Goal: Task Accomplishment & Management: Manage account settings

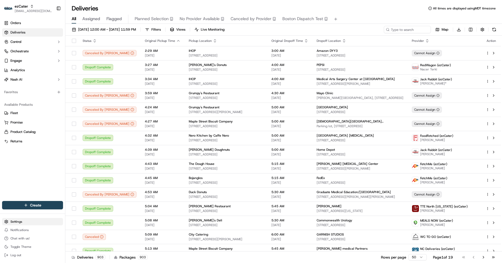
click at [18, 223] on html "ezCater [EMAIL_ADDRESS][DOMAIN_NAME] Toggle Sidebar Orders Deliveries Control O…" at bounding box center [251, 131] width 502 height 263
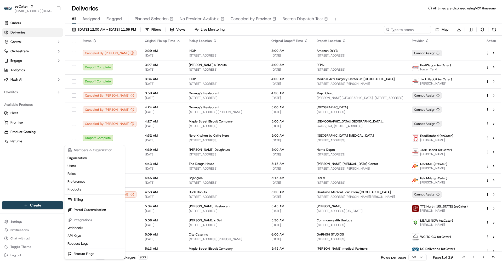
click at [16, 229] on html "ezCater [EMAIL_ADDRESS][DOMAIN_NAME] Toggle Sidebar Orders Deliveries Control O…" at bounding box center [251, 131] width 502 height 263
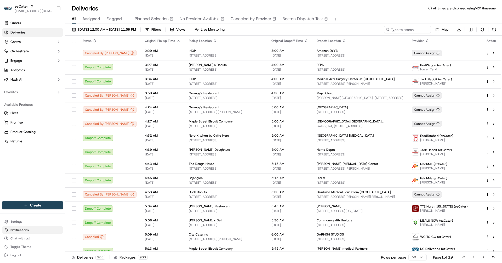
click at [21, 232] on span "Notifications" at bounding box center [19, 230] width 18 height 4
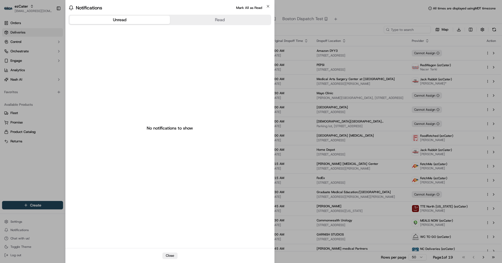
click at [21, 224] on div at bounding box center [251, 131] width 502 height 263
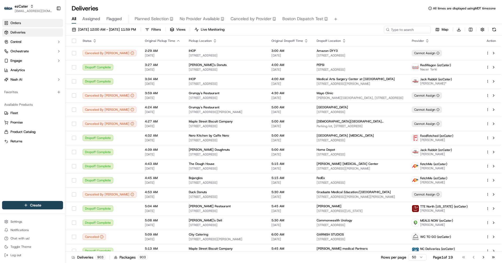
click at [25, 23] on link "Orders" at bounding box center [32, 23] width 61 height 8
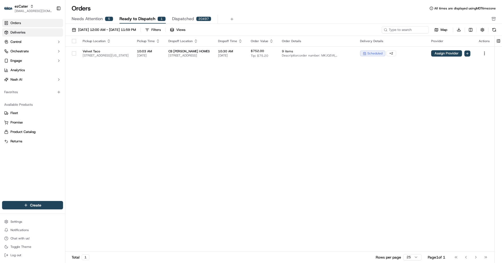
click at [43, 32] on link "Deliveries" at bounding box center [32, 32] width 61 height 8
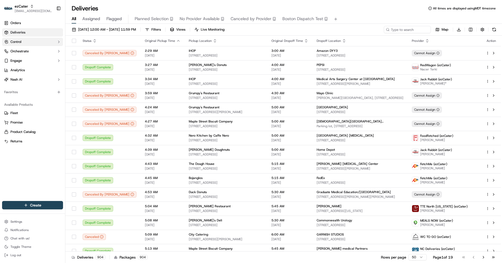
click at [37, 41] on button "Control" at bounding box center [32, 42] width 61 height 8
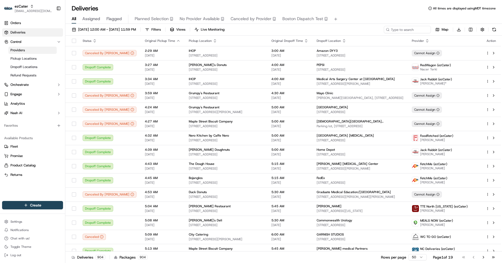
click at [47, 48] on link "Providers" at bounding box center [32, 50] width 48 height 7
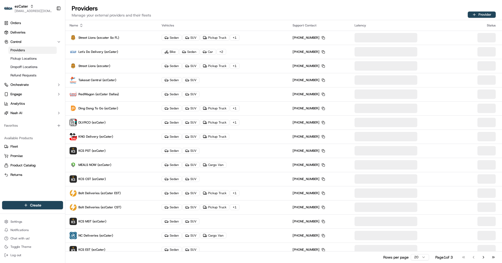
click at [78, 24] on div "Name" at bounding box center [112, 25] width 84 height 4
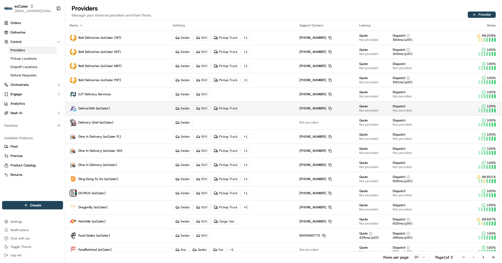
scroll to position [62, 0]
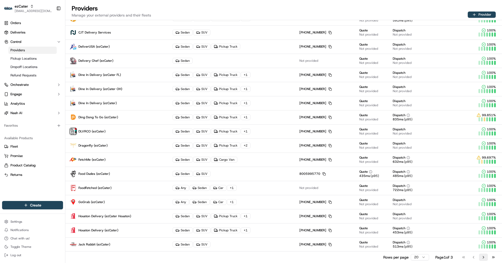
click at [482, 257] on button "Go to next page" at bounding box center [483, 256] width 9 height 7
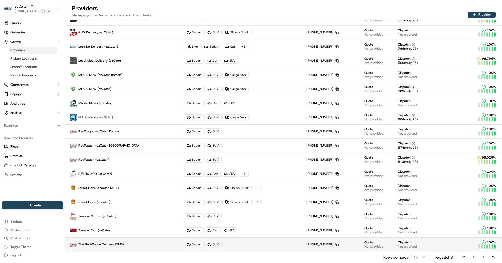
click at [104, 243] on span "The RedWagon Delivers (TMS)" at bounding box center [101, 244] width 46 height 4
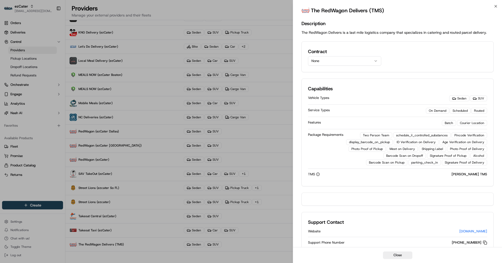
click at [351, 63] on button "None" at bounding box center [344, 60] width 73 height 9
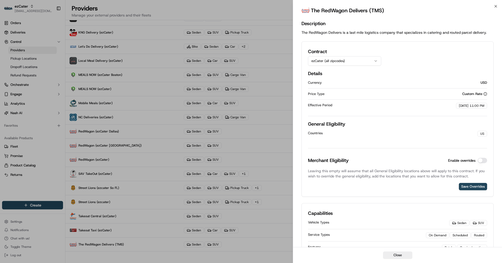
click at [328, 64] on button "ezCater (all zipcodes)" at bounding box center [344, 60] width 73 height 9
click at [331, 57] on button "ezCater (all zipcodes)" at bounding box center [344, 60] width 73 height 9
click at [395, 127] on h2 "General Eligibility" at bounding box center [397, 123] width 179 height 7
click at [485, 158] on button "Enable overrides" at bounding box center [482, 160] width 9 height 5
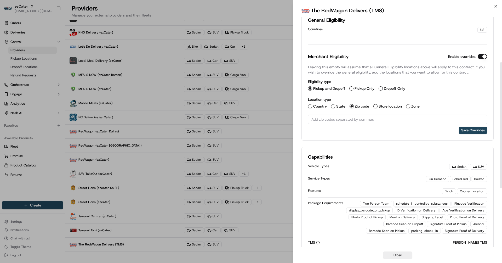
scroll to position [113, 0]
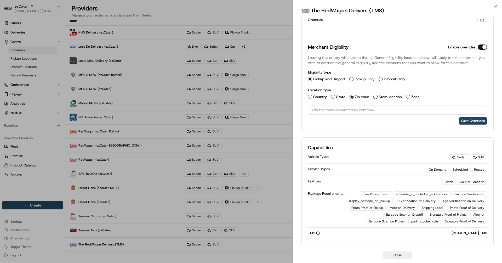
click at [359, 77] on label "Pickup Only" at bounding box center [365, 79] width 20 height 4
click at [354, 77] on button "Pickup Only" at bounding box center [351, 79] width 4 height 4
click at [339, 108] on input "text" at bounding box center [397, 109] width 179 height 9
paste input "text"
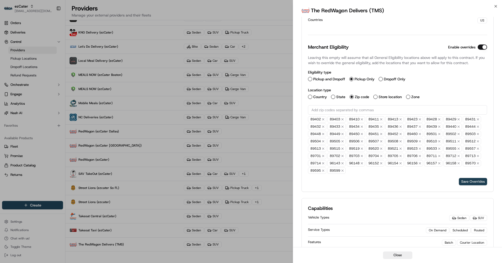
click at [475, 181] on button "Save Overrides" at bounding box center [473, 181] width 28 height 7
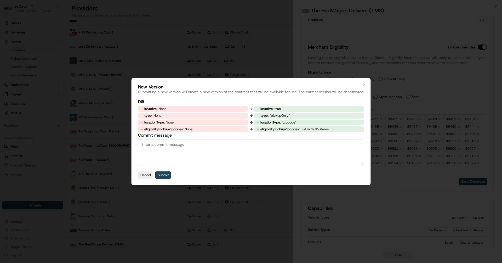
click at [157, 158] on textarea "Commit message" at bounding box center [251, 152] width 226 height 26
paste textarea "[URL][DOMAIN_NAME][PERSON_NAME][PERSON_NAME]"
type textarea "Added Zips for reno TMS trial - approved by [PERSON_NAME] [URL][DOMAIN_NAME][PE…"
click at [162, 177] on button "Submit" at bounding box center [163, 174] width 16 height 7
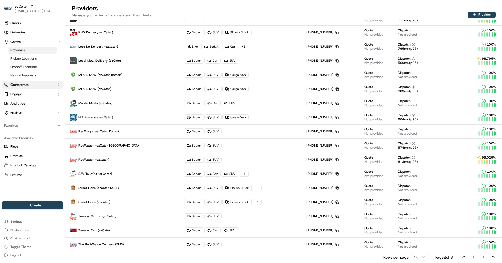
click at [24, 86] on span "Orchestrate" at bounding box center [19, 84] width 18 height 5
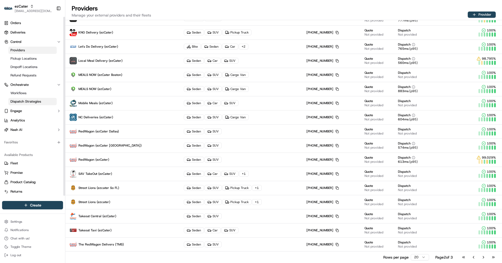
click at [32, 99] on link "Dispatch Strategies" at bounding box center [32, 101] width 48 height 7
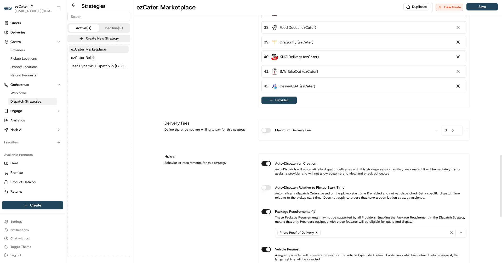
scroll to position [625, 0]
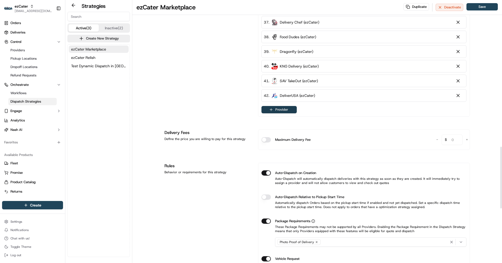
click at [281, 110] on button "Provider" at bounding box center [279, 109] width 35 height 7
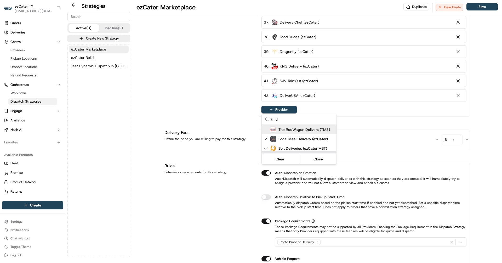
type input "tmd"
click at [273, 129] on img "Suggestions" at bounding box center [273, 130] width 6 height 6
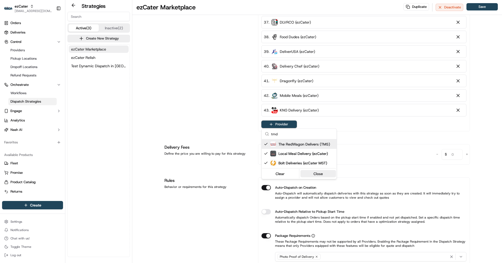
click at [325, 173] on button "Close" at bounding box center [318, 173] width 36 height 7
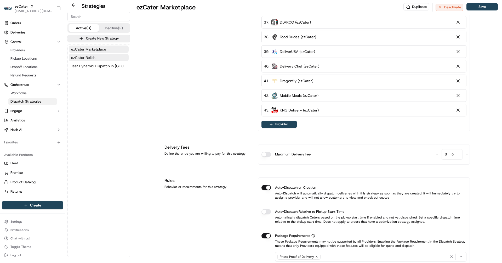
click at [91, 59] on span "ezCater Relish" at bounding box center [83, 57] width 24 height 5
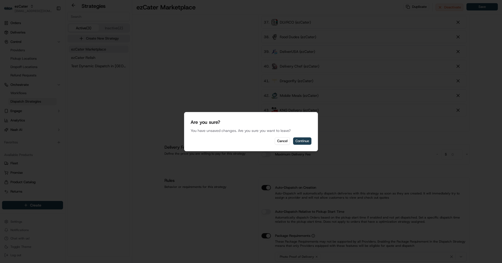
click at [301, 140] on button "Continue" at bounding box center [302, 140] width 18 height 7
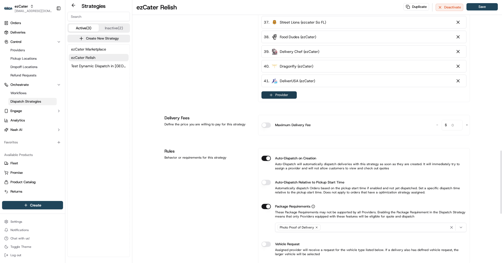
click at [279, 95] on button "Provider" at bounding box center [279, 94] width 35 height 7
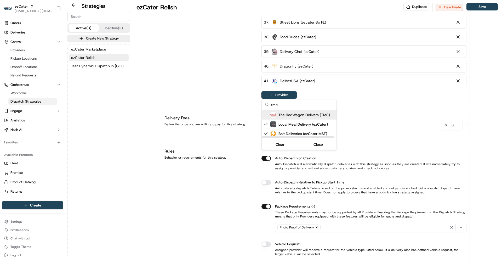
type input "tmd"
click at [288, 117] on span "The RedWagon Delivers (TMS)" at bounding box center [305, 114] width 52 height 5
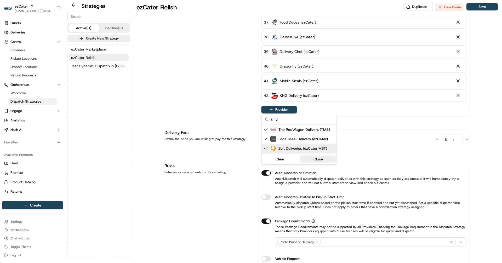
click at [316, 160] on button "Close" at bounding box center [318, 158] width 36 height 7
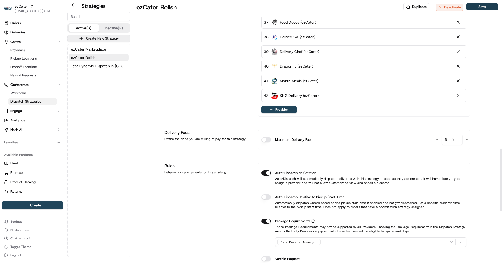
click at [487, 6] on button "Save" at bounding box center [482, 6] width 31 height 7
click at [89, 48] on span "ezCater Marketplace" at bounding box center [88, 49] width 35 height 5
click at [277, 110] on button "Provider" at bounding box center [279, 109] width 35 height 7
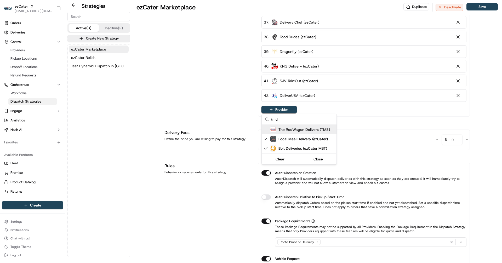
type input "tmd"
click at [275, 133] on div "The RedWagon Delivers (TMS)" at bounding box center [309, 129] width 94 height 9
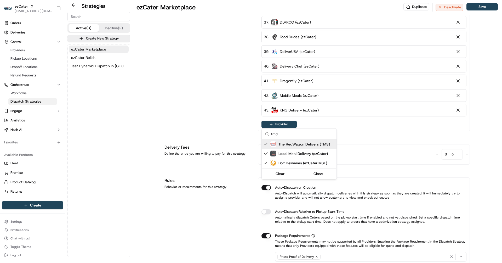
click at [479, 9] on html "ezCater [EMAIL_ADDRESS][DOMAIN_NAME] Toggle Sidebar Orders Deliveries Control P…" at bounding box center [251, 131] width 502 height 263
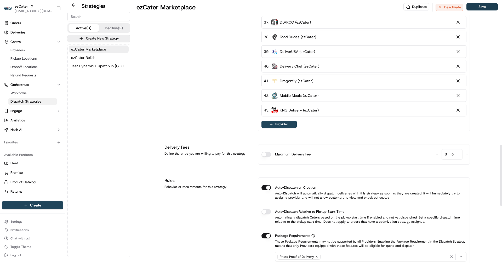
click at [479, 8] on button "Save" at bounding box center [482, 6] width 31 height 7
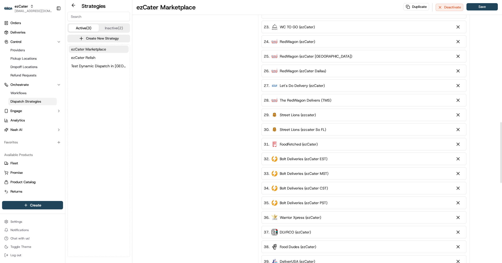
scroll to position [384, 0]
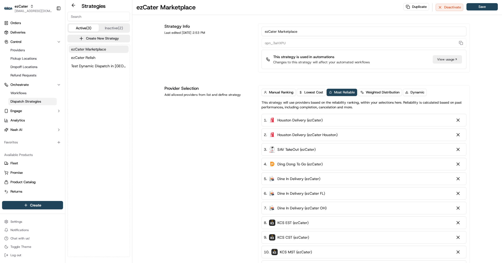
scroll to position [384, 0]
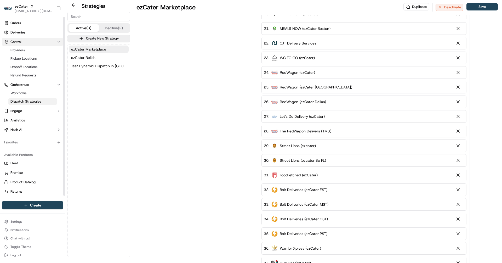
click at [25, 44] on button "Control" at bounding box center [32, 42] width 61 height 8
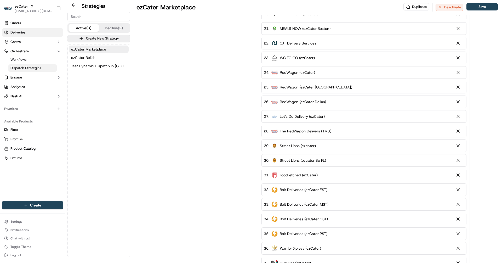
click at [24, 35] on link "Deliveries" at bounding box center [32, 32] width 61 height 8
